Goal: Check status: Check status

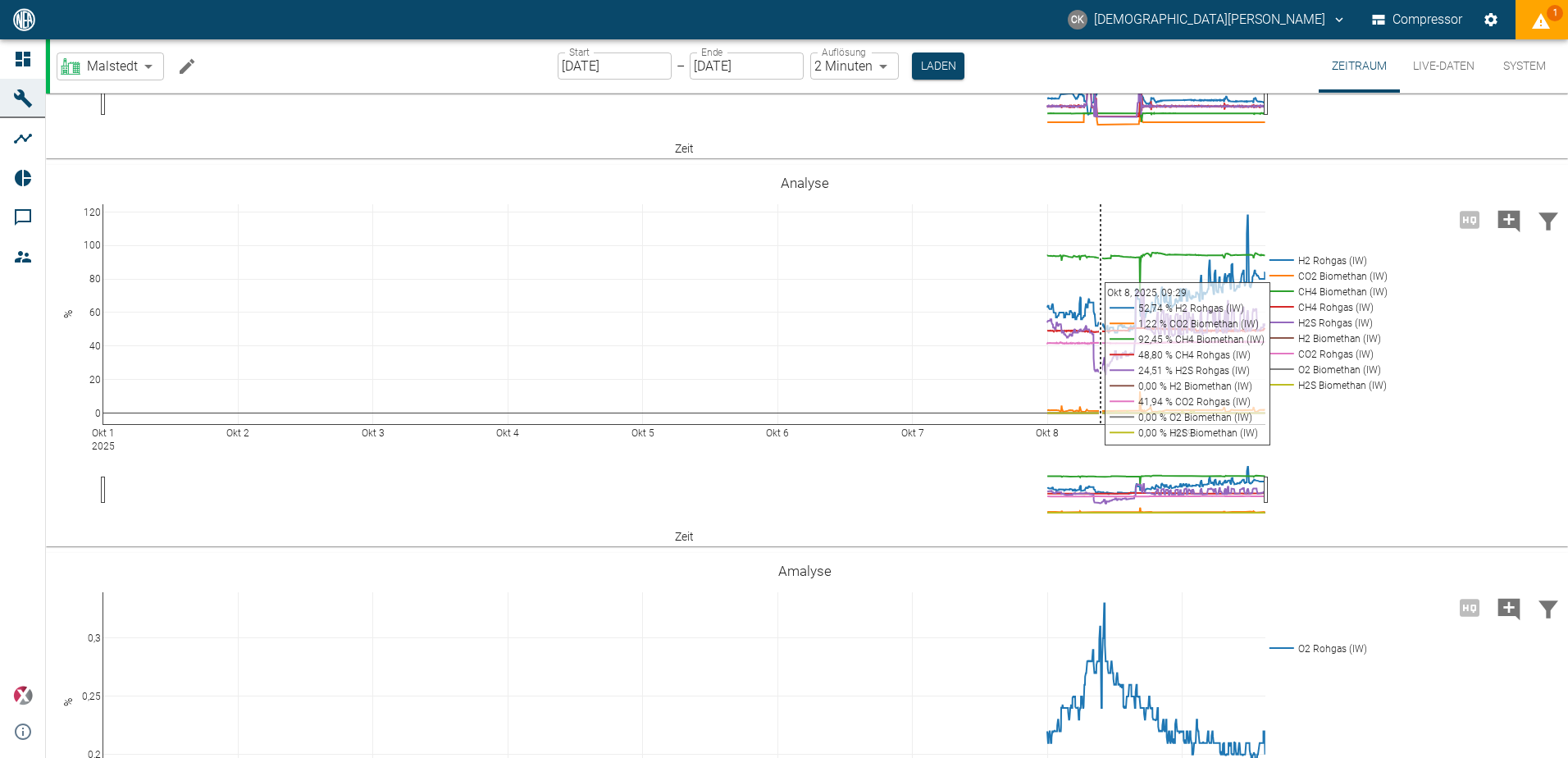
scroll to position [2113, 0]
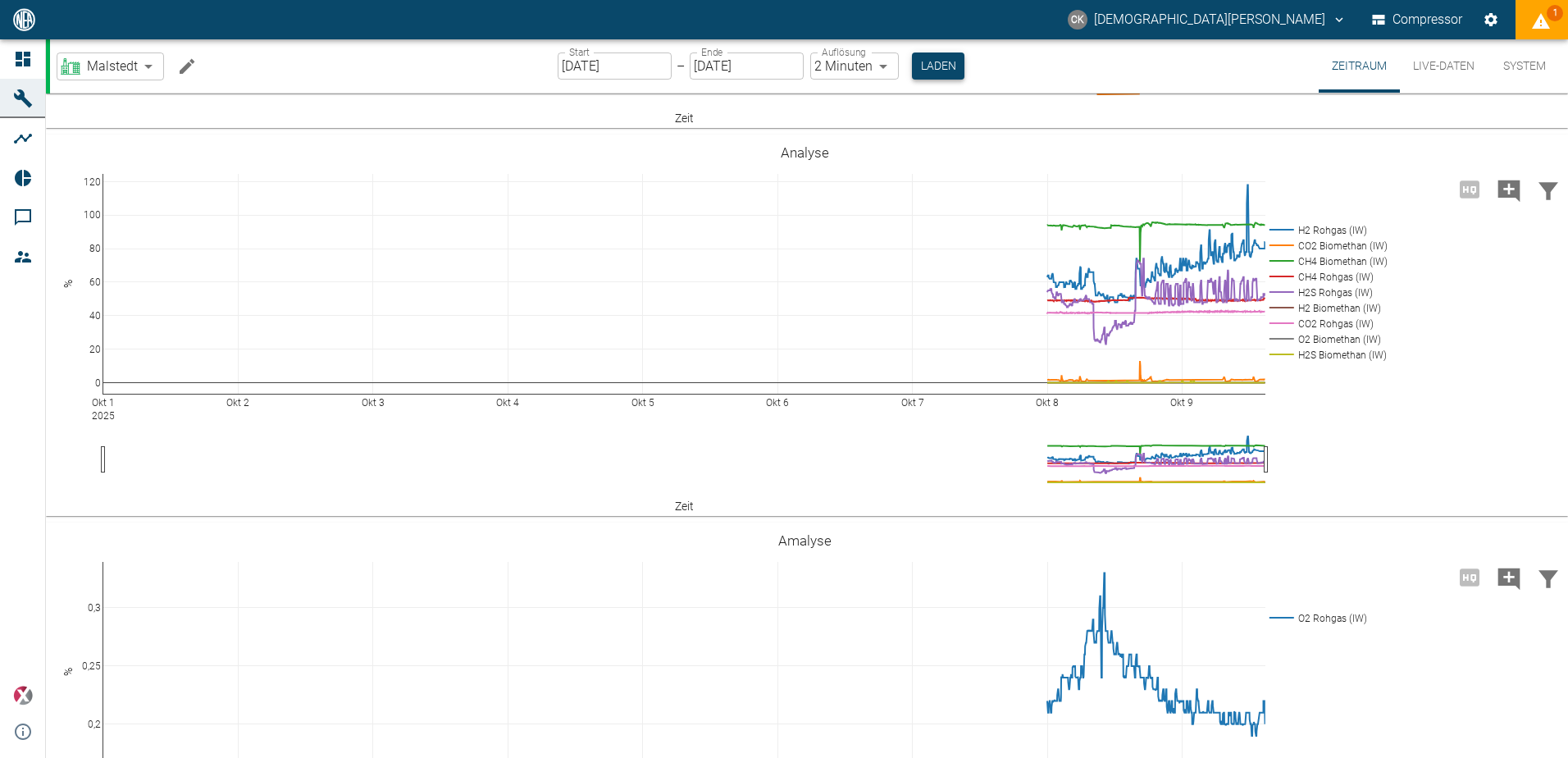
click at [943, 61] on button "Laden" at bounding box center [938, 65] width 52 height 27
click at [562, 59] on input "08.10.2025" at bounding box center [615, 65] width 114 height 27
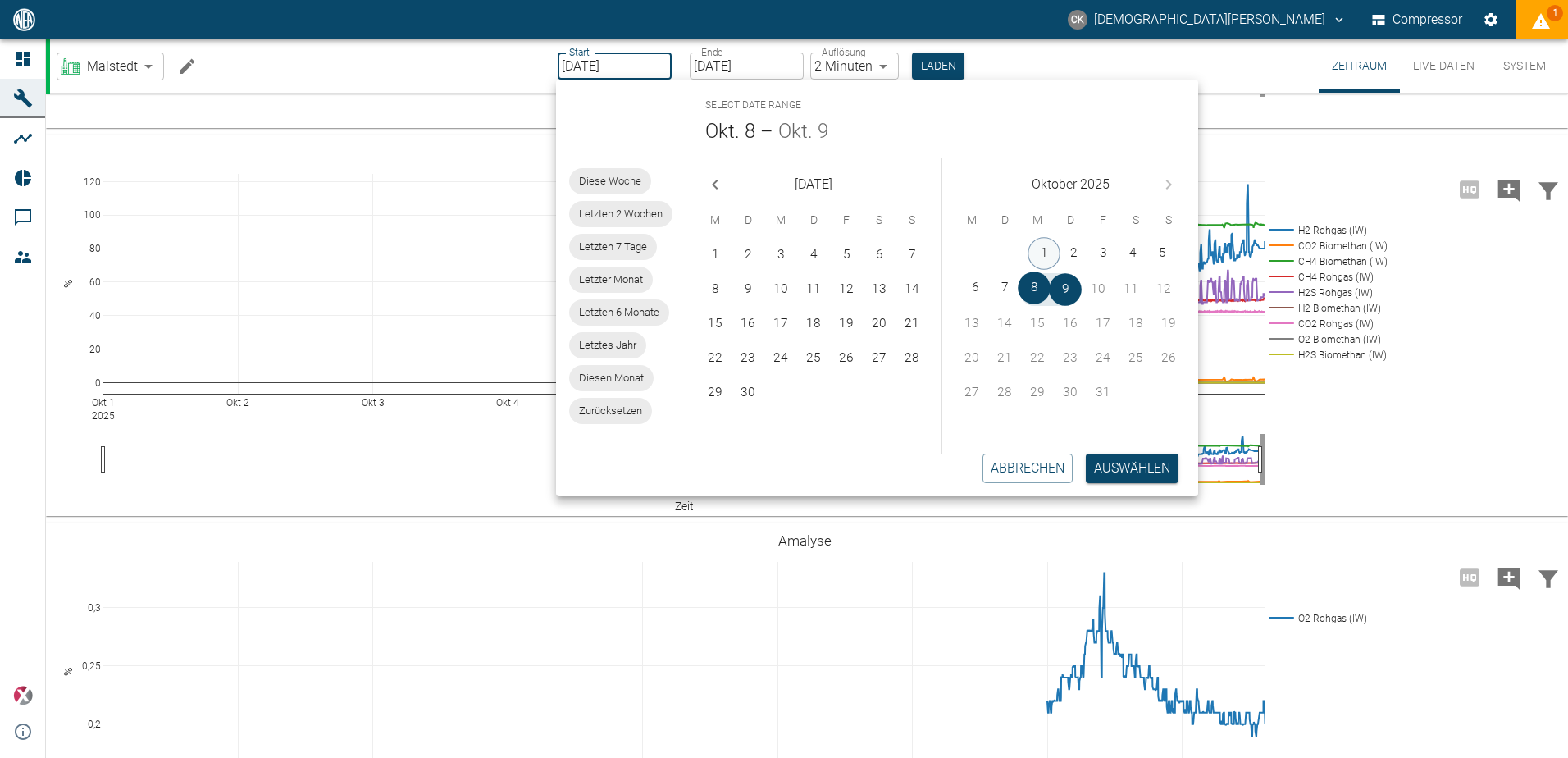
click at [1038, 260] on button "1" at bounding box center [1043, 253] width 33 height 33
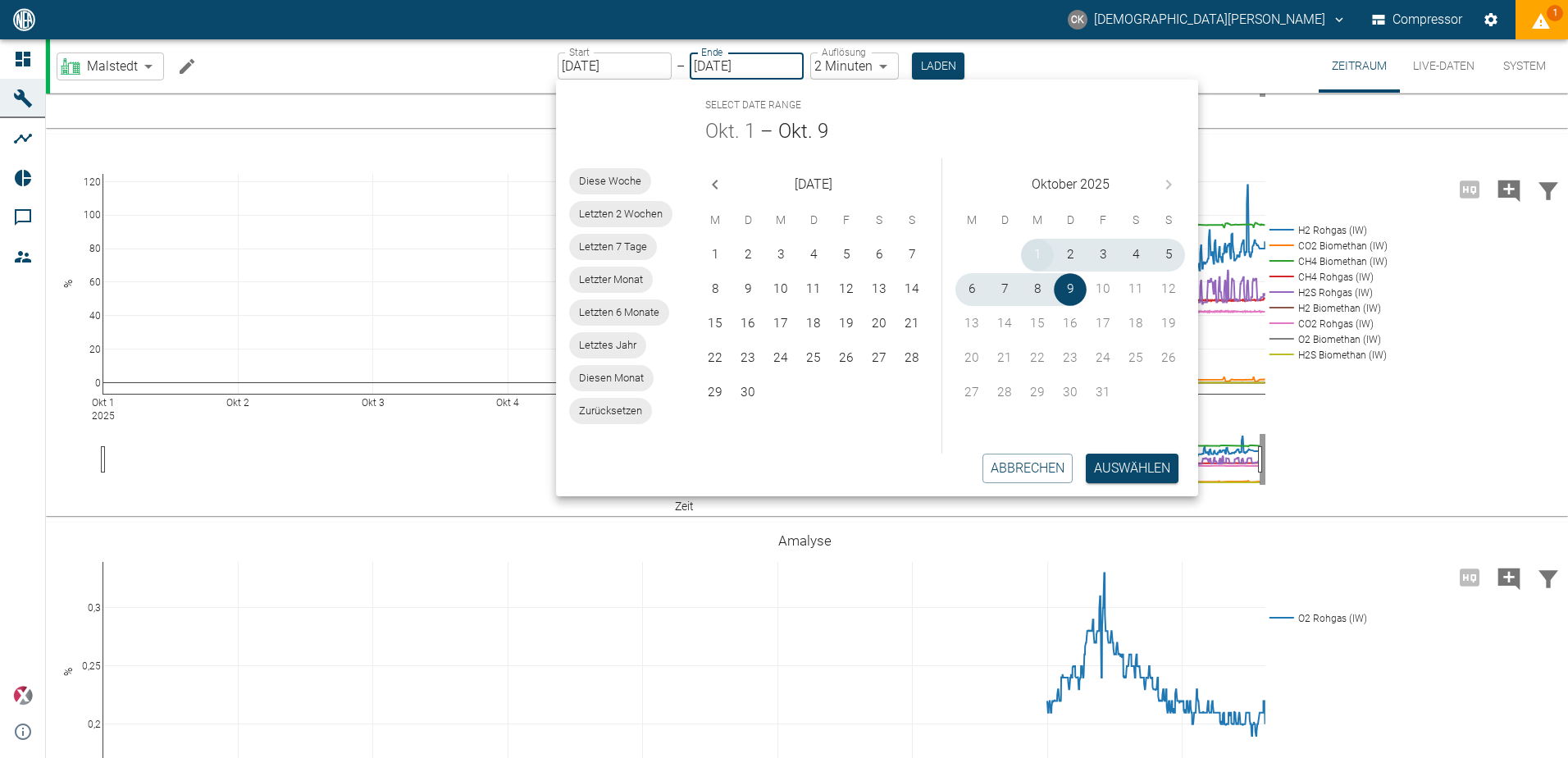
type input "[DATE]"
click at [946, 66] on button "Laden" at bounding box center [938, 65] width 52 height 27
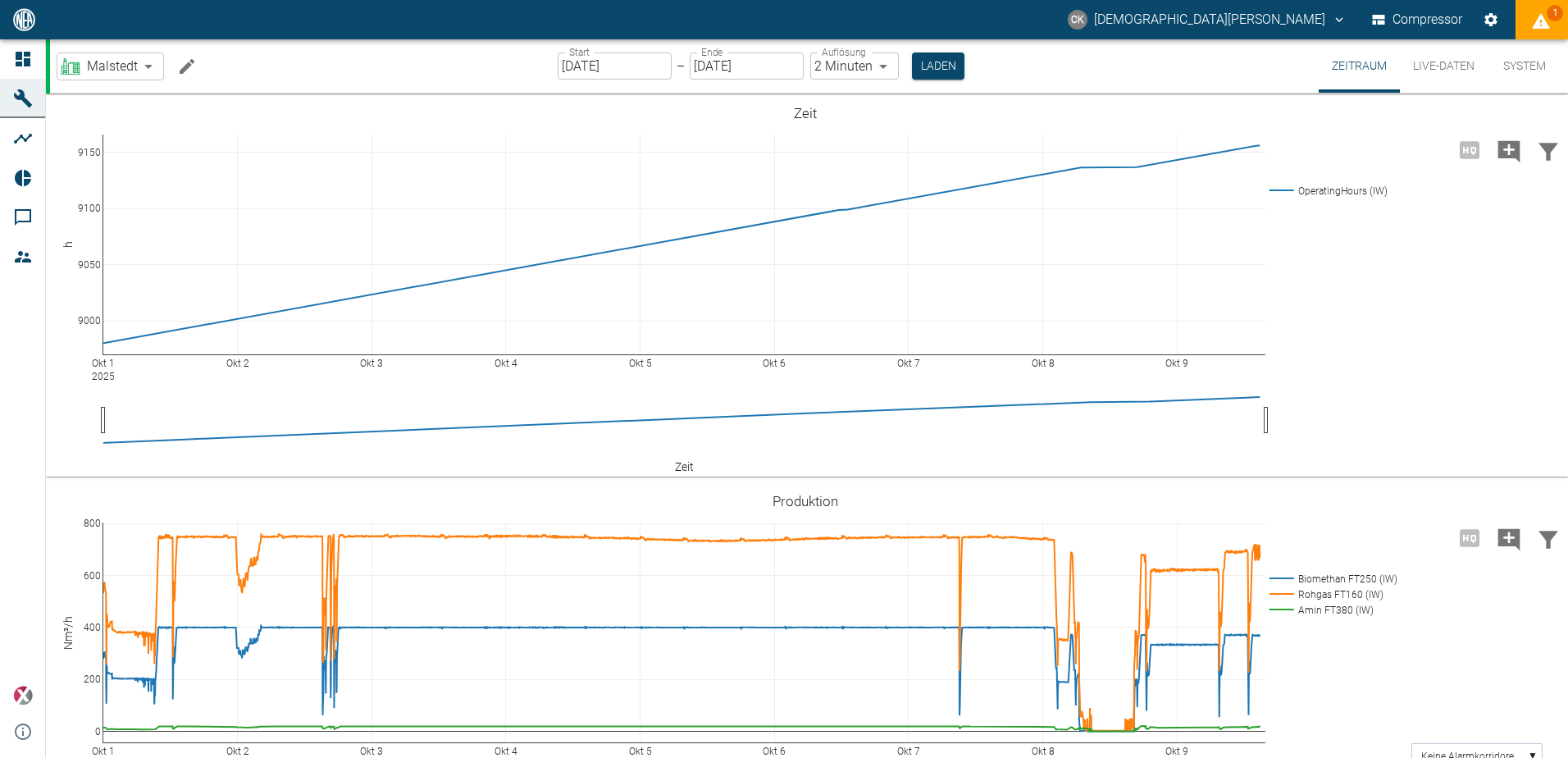
scroll to position [1886, 0]
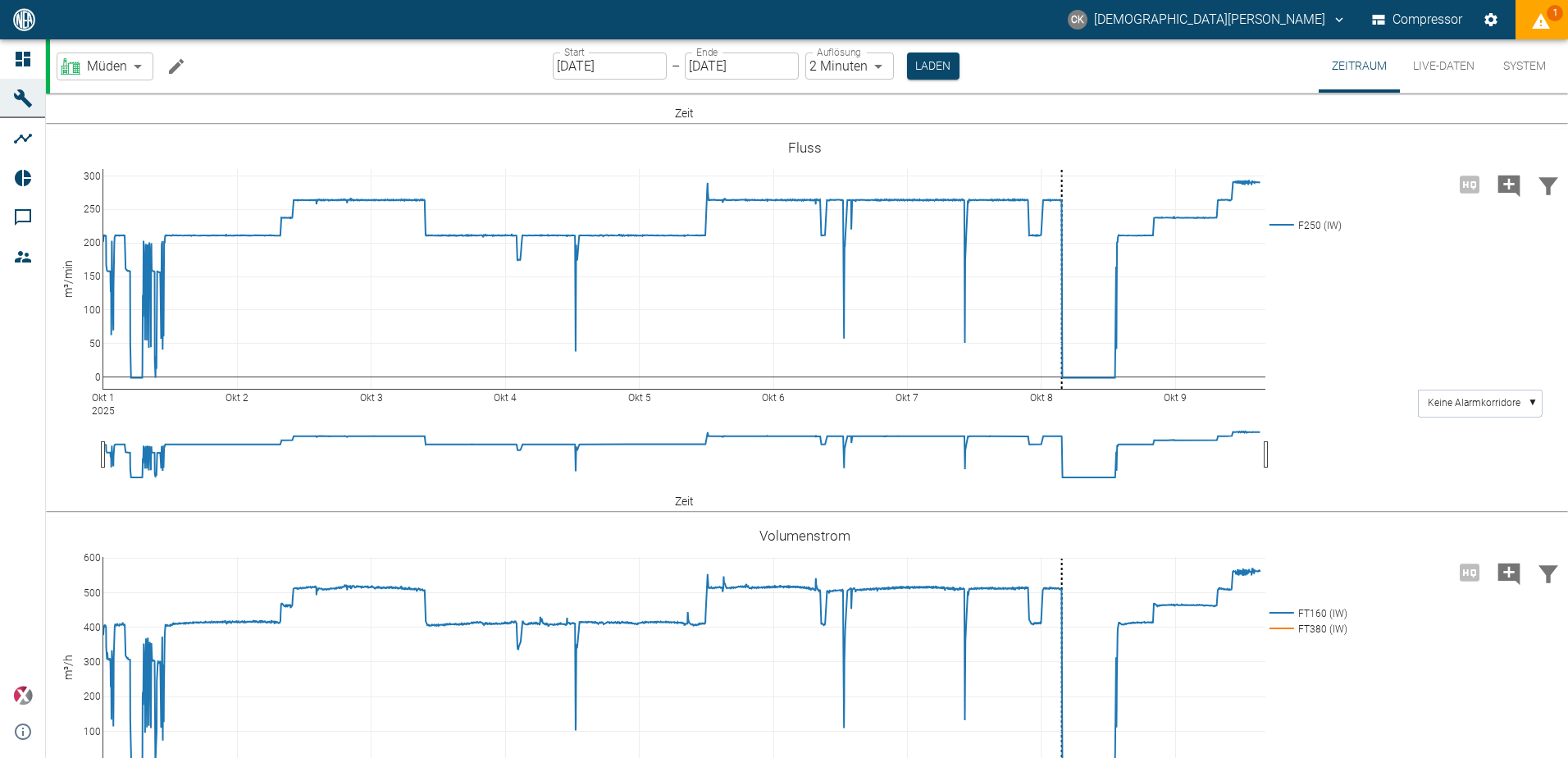
scroll to position [1277, 0]
